Goal: Information Seeking & Learning: Learn about a topic

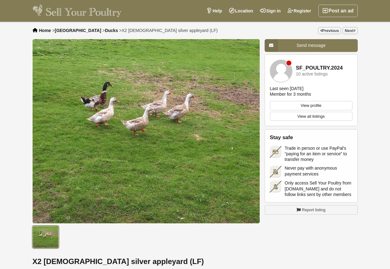
click at [318, 68] on link "SF_POULTRY.2024" at bounding box center [319, 68] width 47 height 6
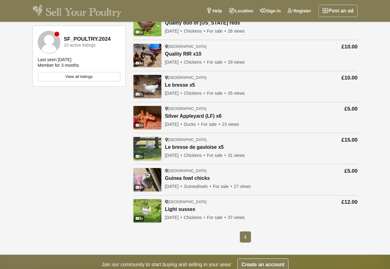
scroll to position [124, 0]
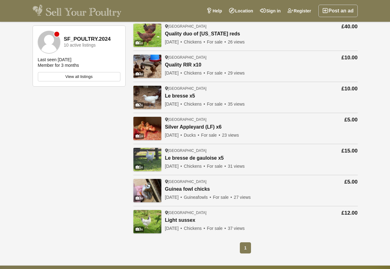
click at [196, 127] on link "Silver Appleyard (LF) x6" at bounding box center [202, 127] width 74 height 6
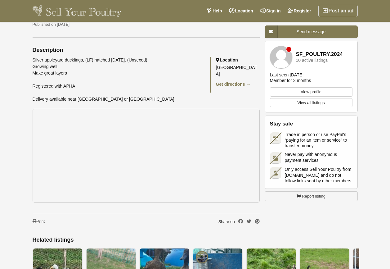
scroll to position [280, 0]
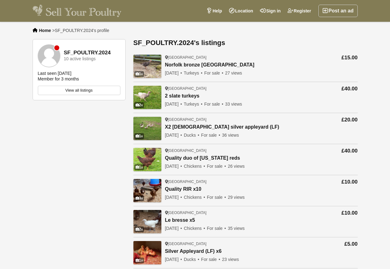
click at [181, 127] on link "X2 [DEMOGRAPHIC_DATA] silver appleyard (LF)" at bounding box center [222, 127] width 114 height 6
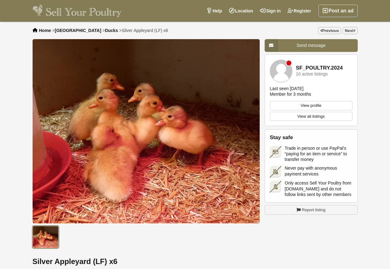
click at [105, 31] on span "Ducks" at bounding box center [111, 30] width 13 height 5
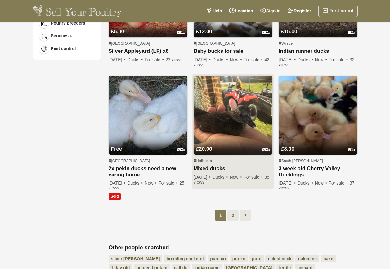
scroll to position [435, 0]
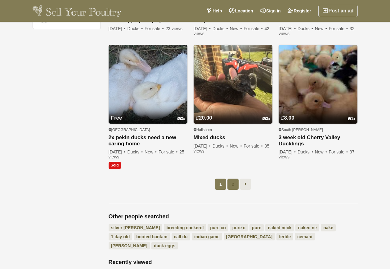
click at [232, 183] on link "2" at bounding box center [233, 184] width 11 height 11
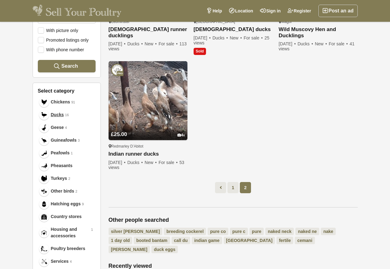
scroll to position [187, 0]
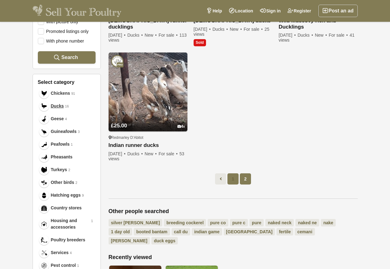
click at [232, 179] on link "1" at bounding box center [233, 178] width 11 height 11
